Goal: Register for event/course

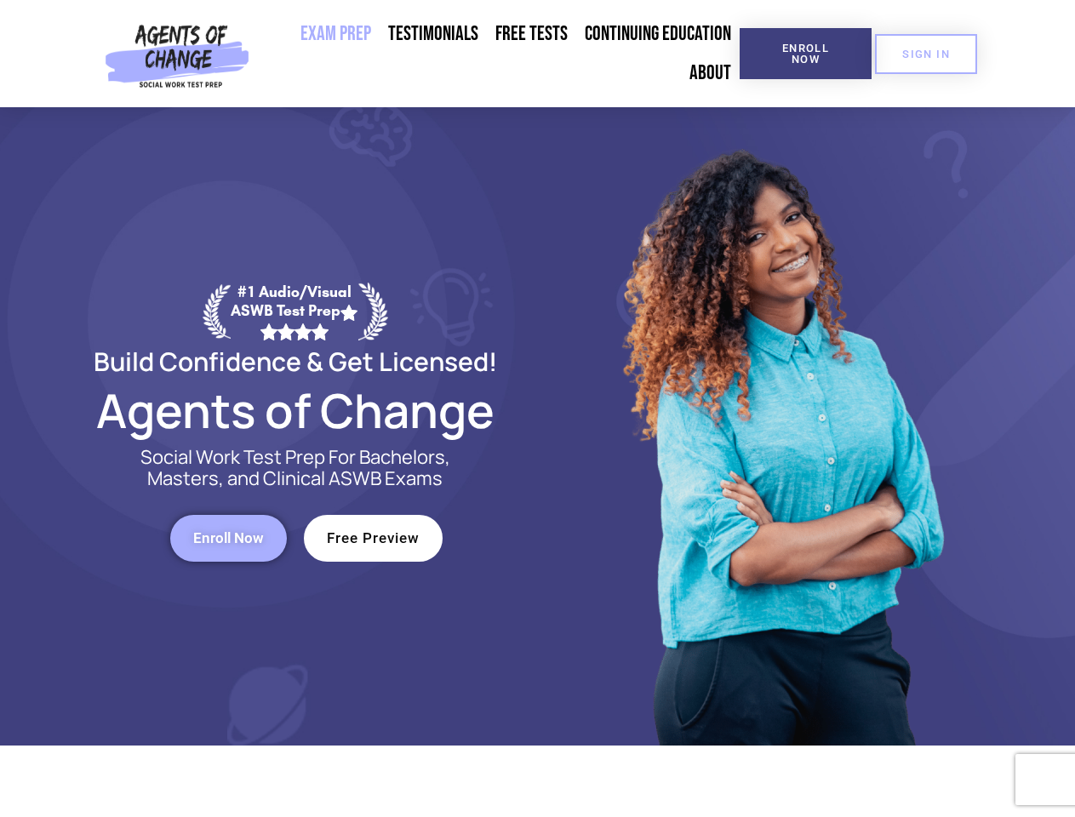
click at [538, 408] on div at bounding box center [780, 426] width 485 height 638
click at [805, 54] on span "Enroll Now" at bounding box center [805, 54] width 77 height 22
click at [926, 54] on span "SIGN IN" at bounding box center [926, 53] width 48 height 11
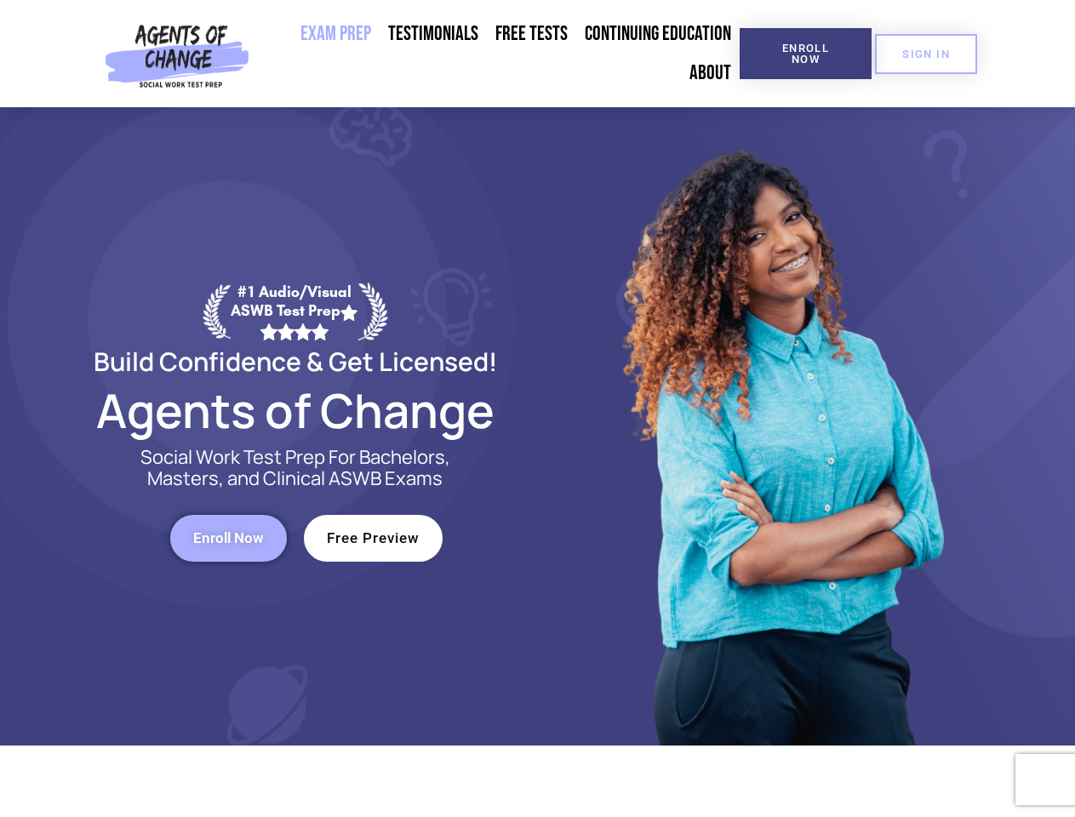
click at [228, 538] on span "Enroll Now" at bounding box center [228, 538] width 71 height 14
click at [373, 538] on span "Free Preview" at bounding box center [373, 538] width 93 height 14
